Goal: Task Accomplishment & Management: Complete application form

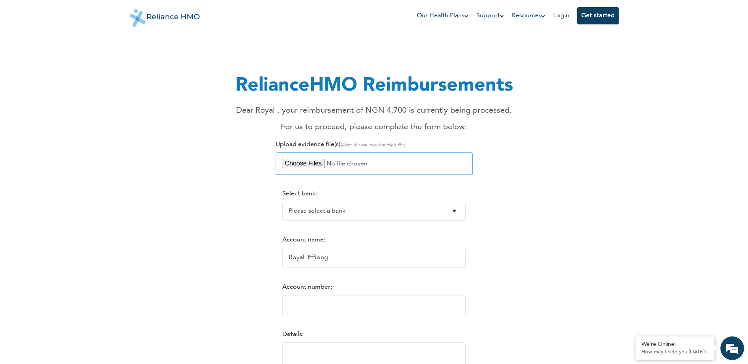
click at [316, 162] on input "file" at bounding box center [374, 164] width 197 height 22
type input "C:\fakepath\Receipt Medication.pdf"
click at [404, 214] on select "Please select a bank Access Bank Plc. Citibank Nigeria Limited Access Bank (Dia…" at bounding box center [373, 211] width 183 height 19
select select "9"
click at [282, 202] on select "Please select a bank Access Bank Plc. Citibank Nigeria Limited Access Bank (Dia…" at bounding box center [373, 211] width 183 height 19
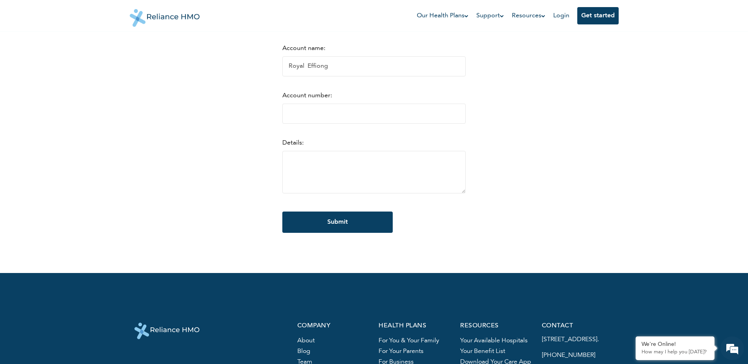
scroll to position [197, 0]
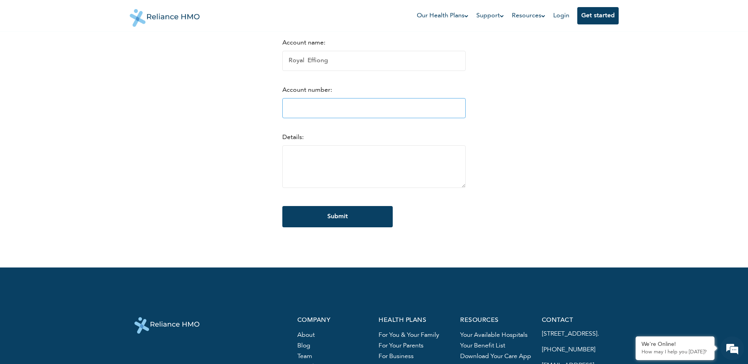
click at [347, 111] on input "Account number:" at bounding box center [373, 108] width 183 height 20
type input "0048198399"
click at [368, 175] on textarea at bounding box center [373, 167] width 183 height 43
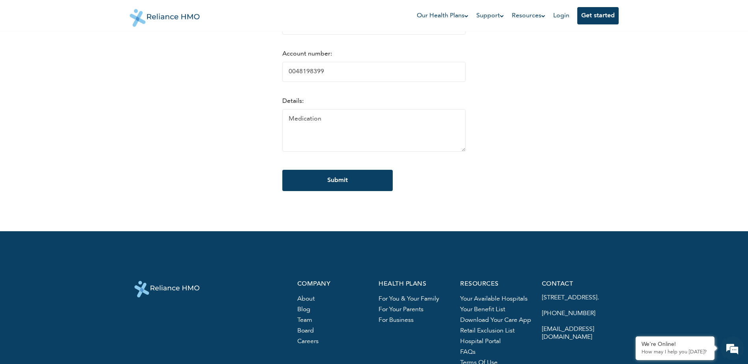
scroll to position [237, 0]
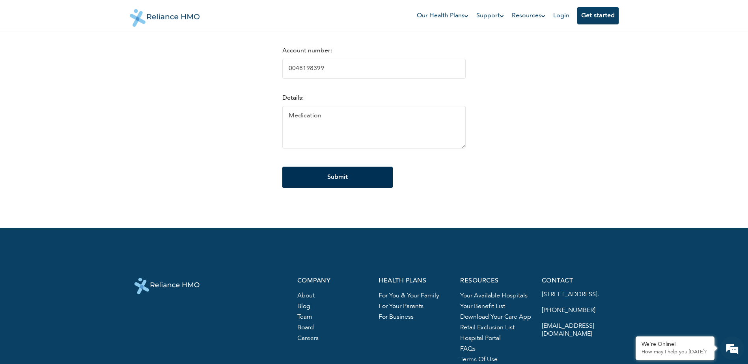
type textarea "Medication"
click at [336, 184] on input "Submit" at bounding box center [337, 177] width 110 height 21
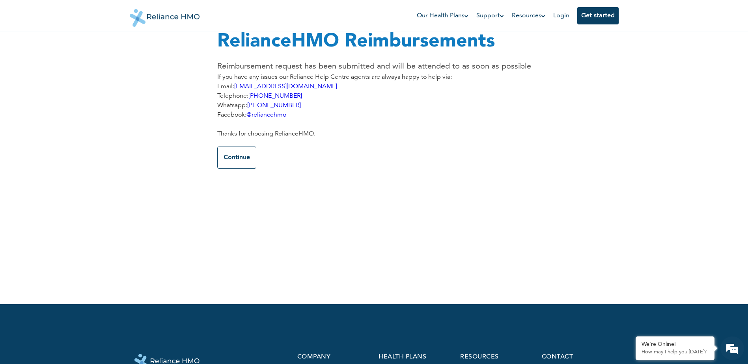
scroll to position [0, 0]
